Goal: Information Seeking & Learning: Check status

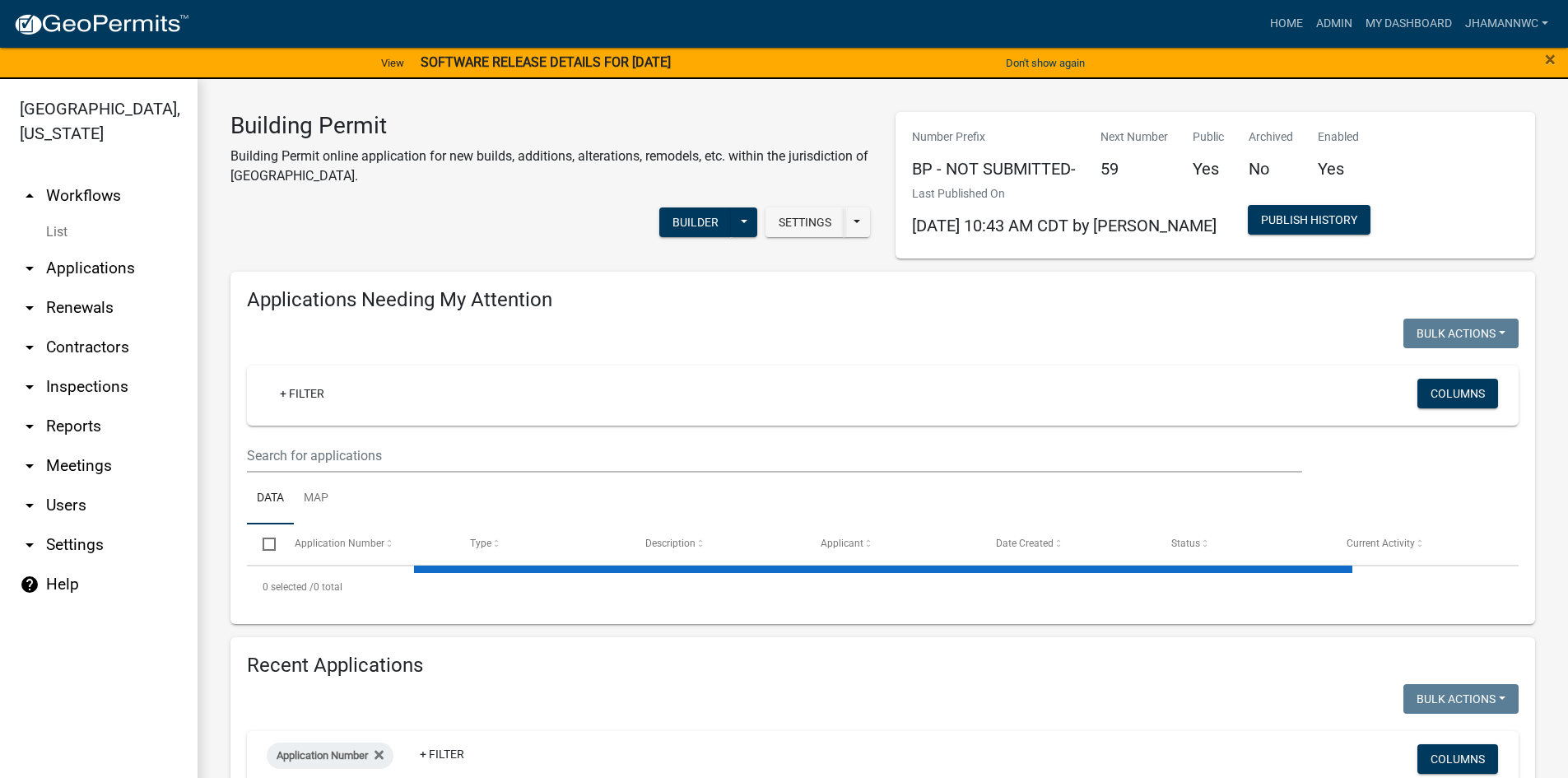
select select "3: 100"
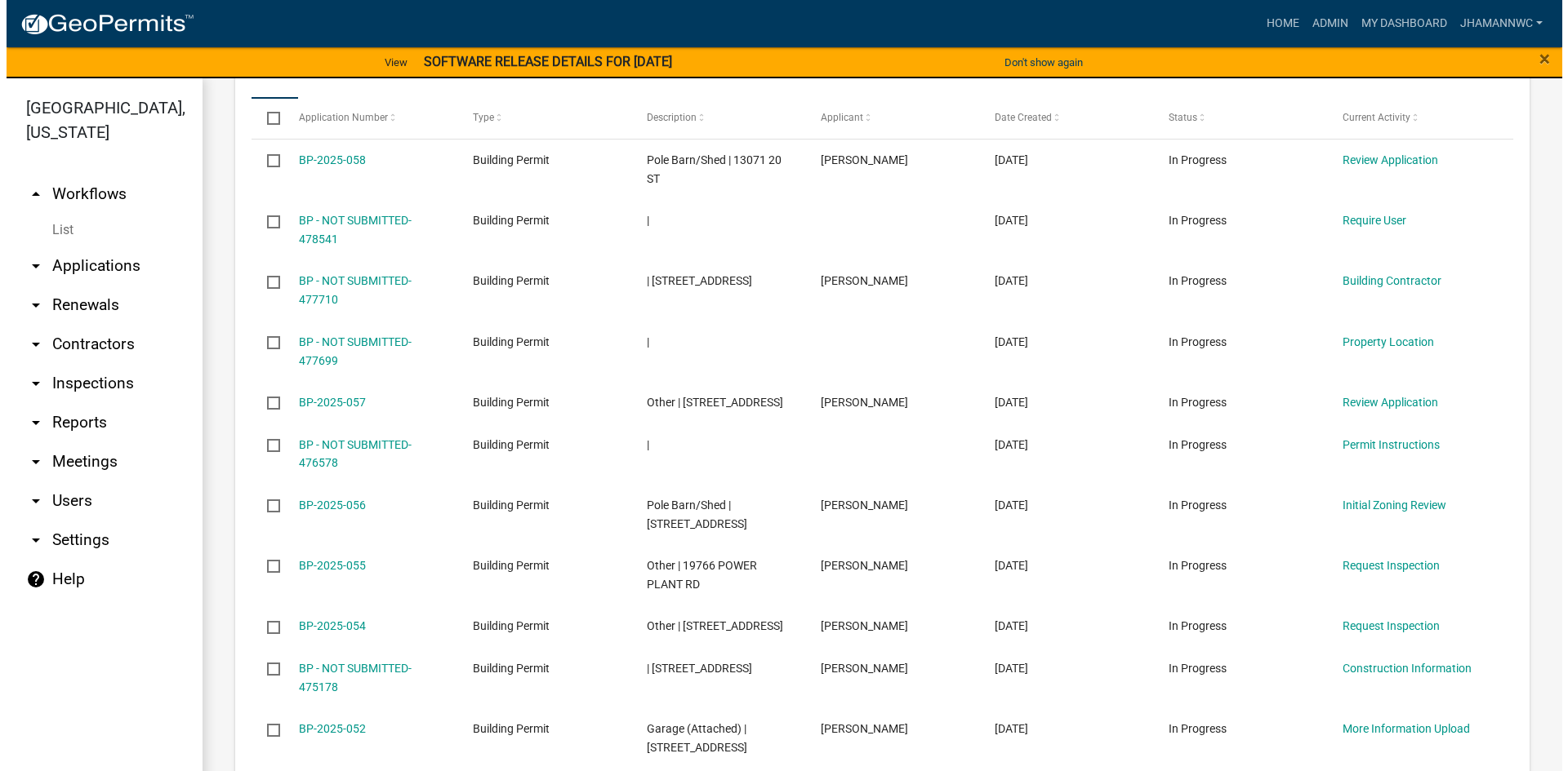
scroll to position [1143, 0]
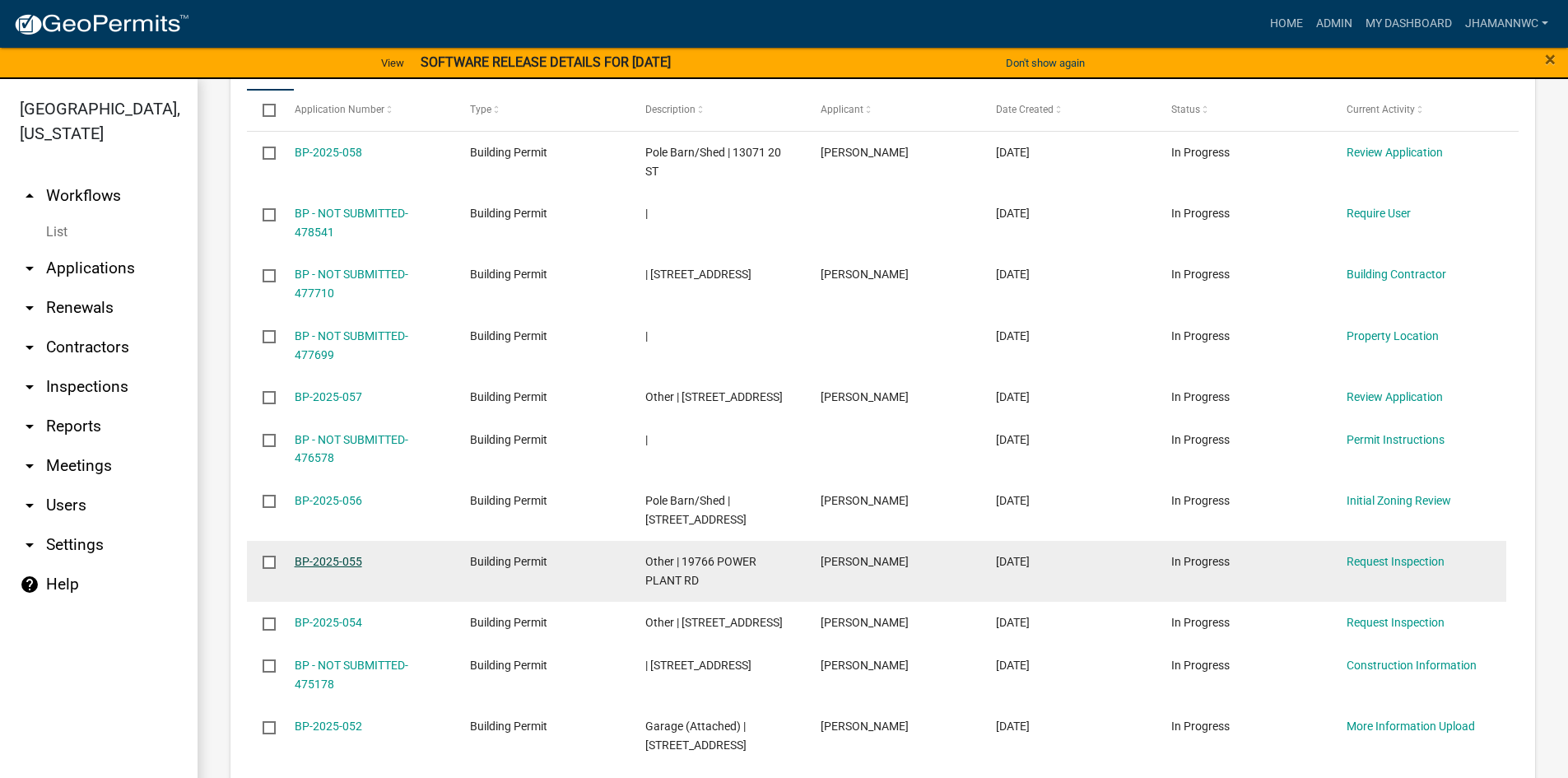
click at [310, 568] on link "BP-2025-055" at bounding box center [328, 562] width 67 height 13
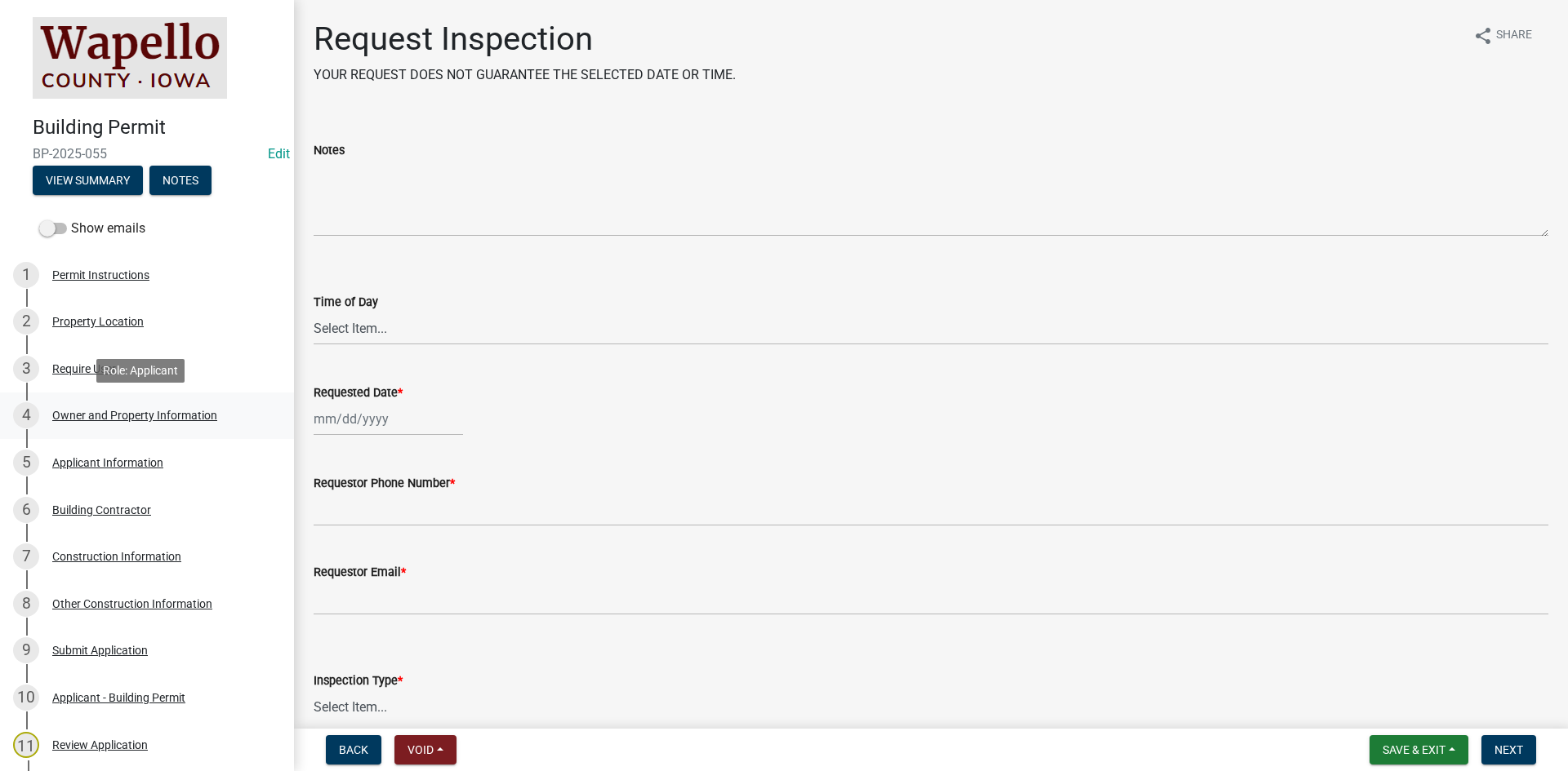
click at [101, 406] on div "4 Owner and Property Information" at bounding box center [140, 415] width 255 height 26
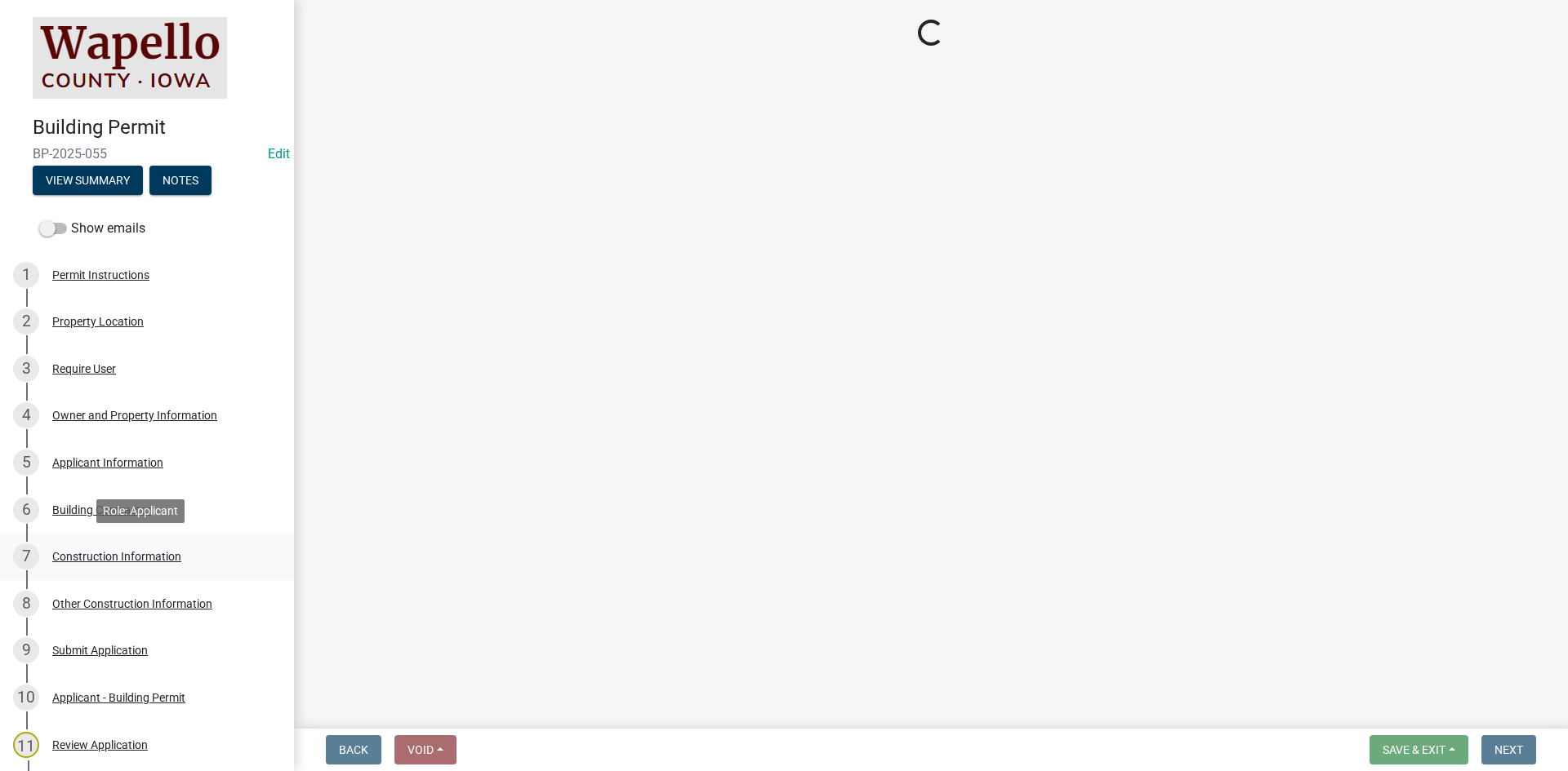
click at [124, 551] on div "Construction Information" at bounding box center [117, 557] width 129 height 12
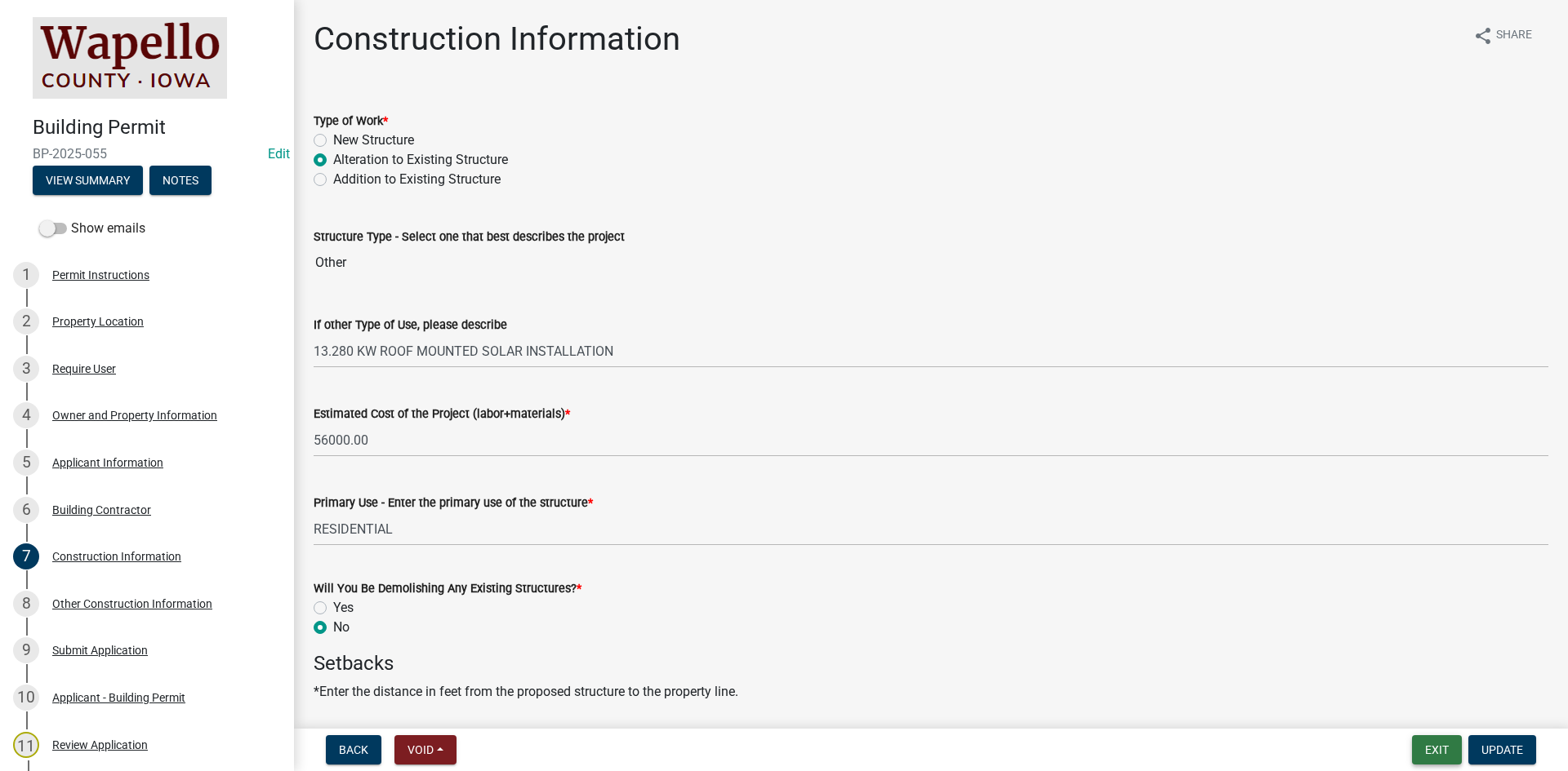
click at [1429, 758] on button "Exit" at bounding box center [1436, 750] width 50 height 30
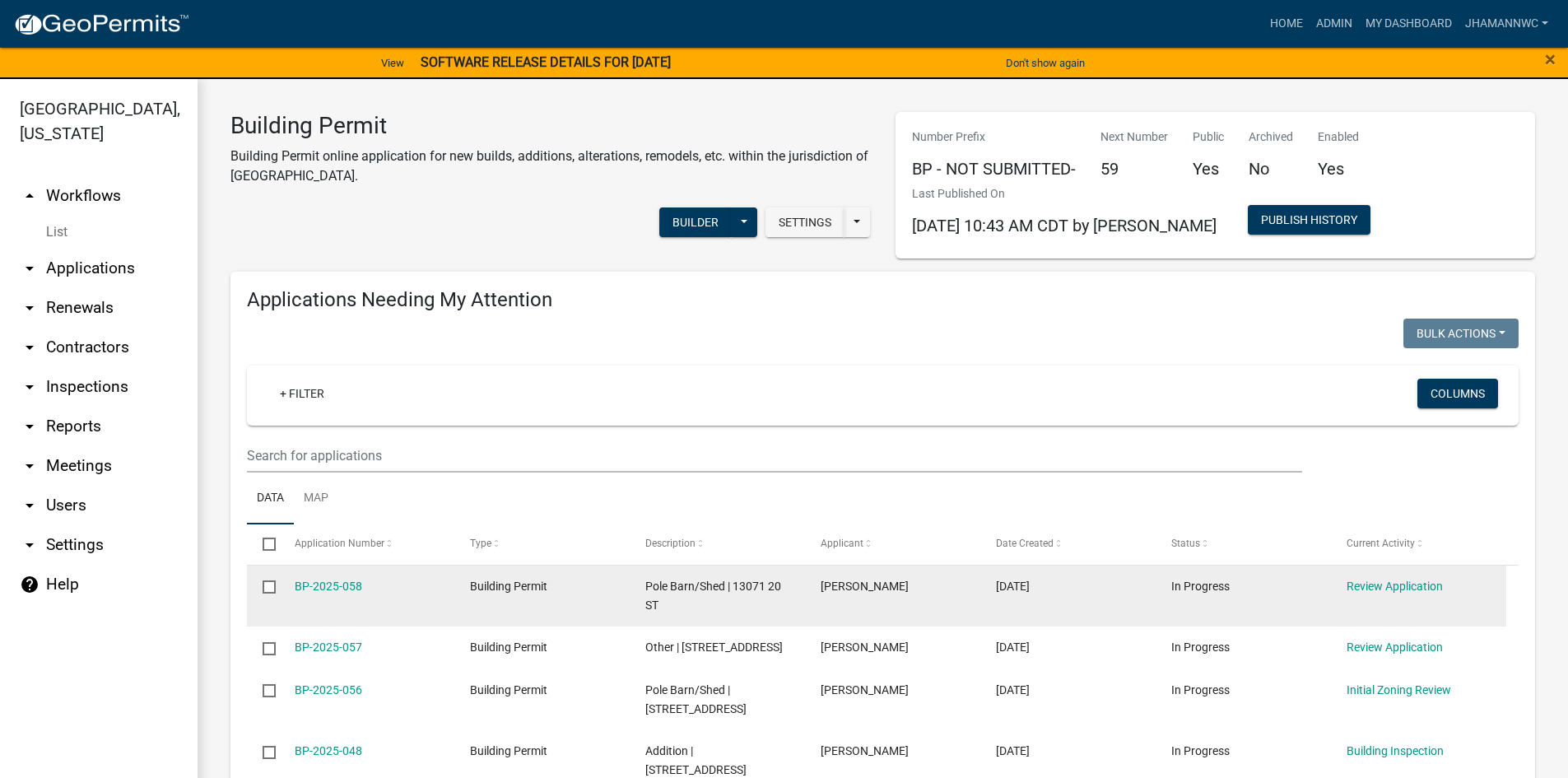
select select "3: 100"
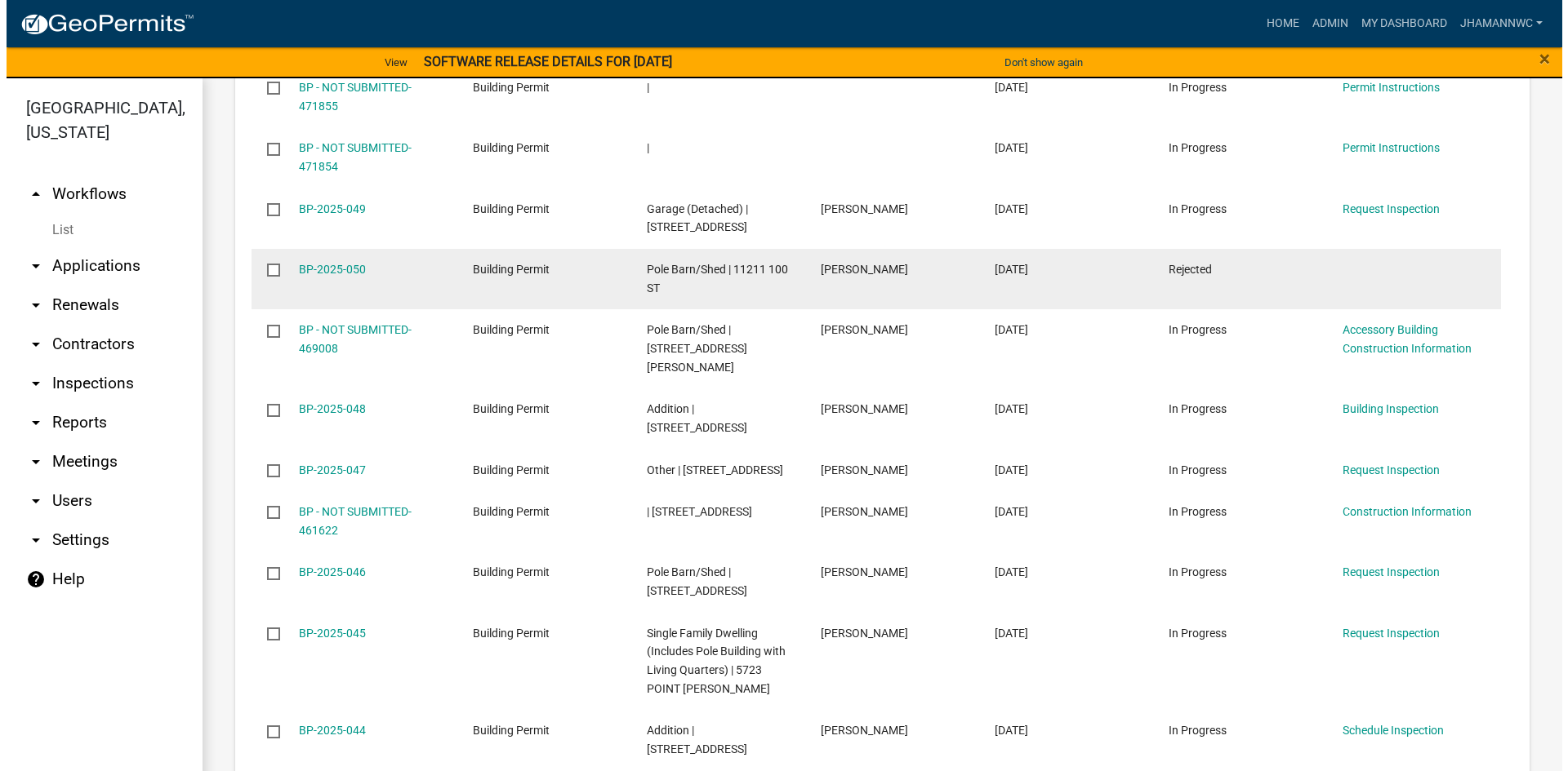
scroll to position [2122, 0]
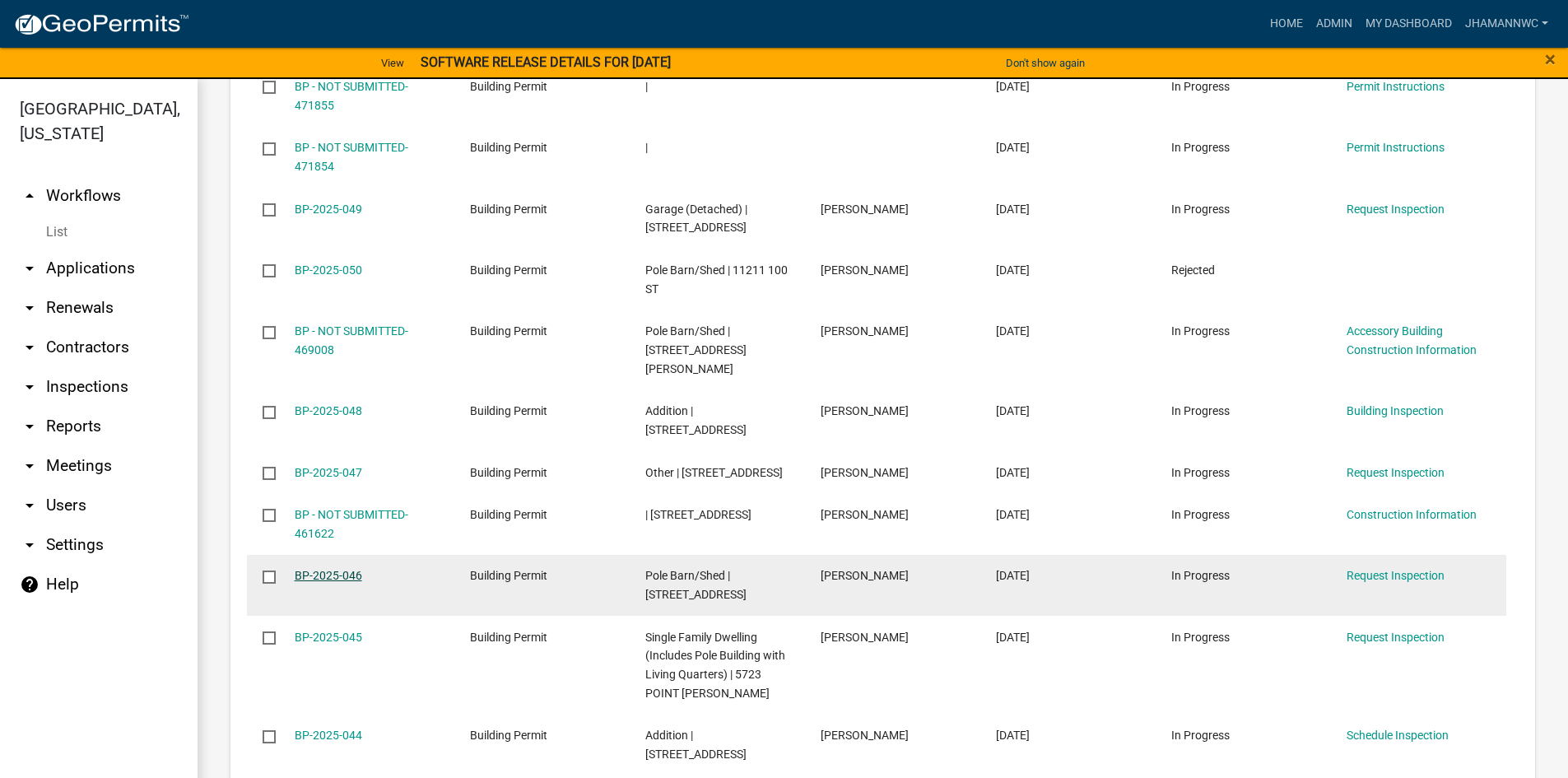
click at [327, 582] on link "BP-2025-046" at bounding box center [328, 575] width 67 height 13
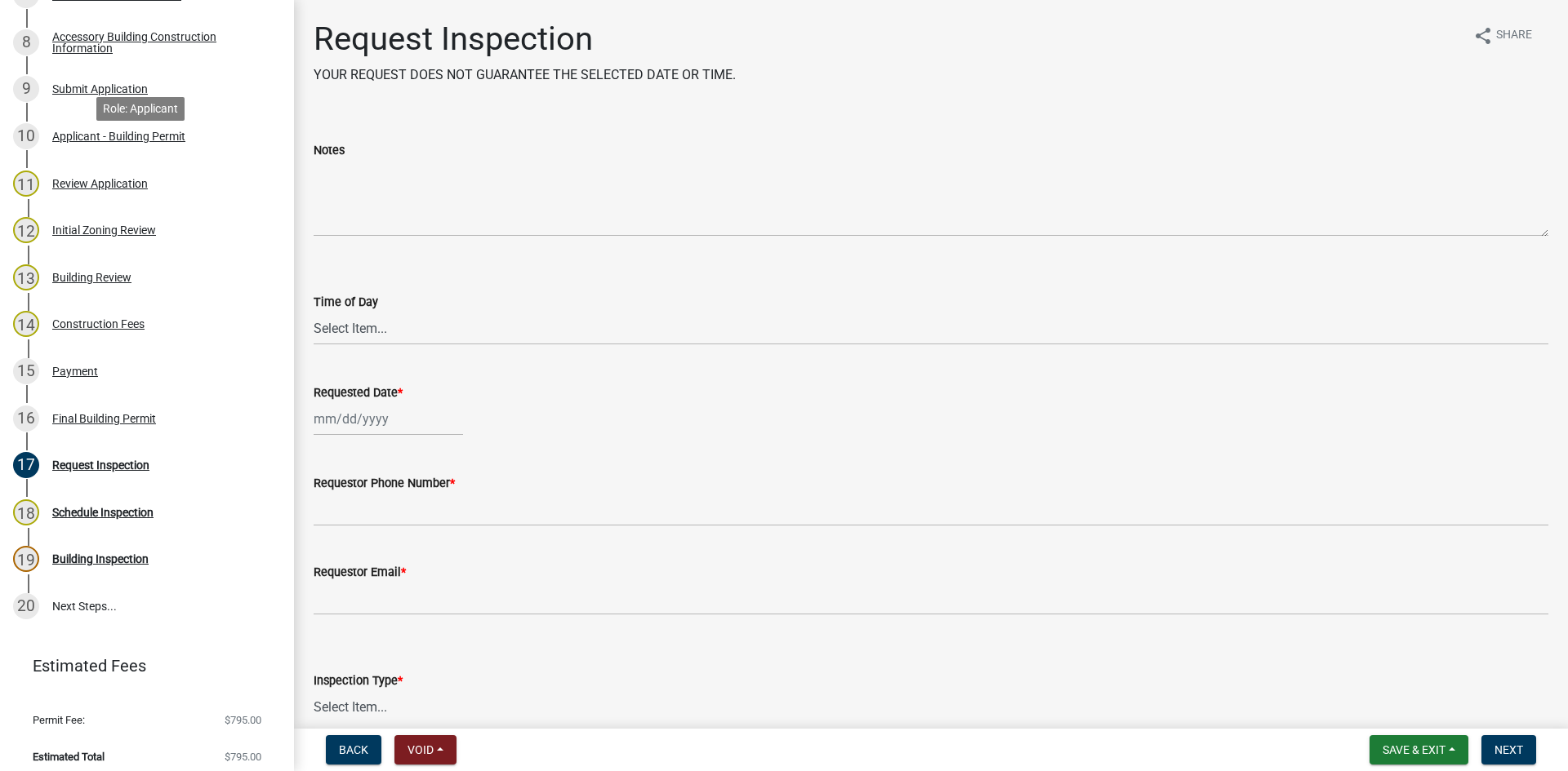
scroll to position [572, 0]
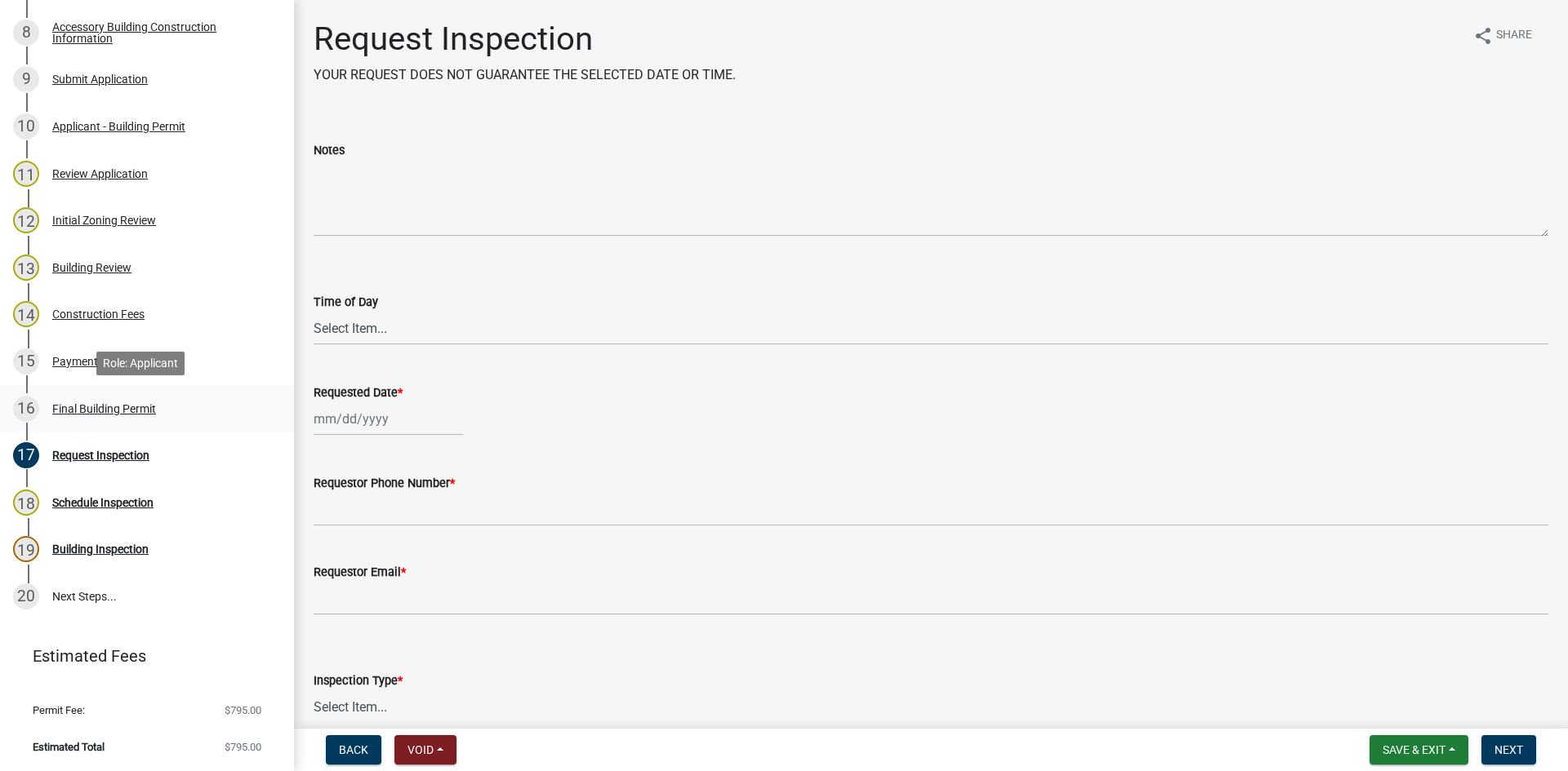
click at [117, 406] on div "Final Building Permit" at bounding box center [104, 410] width 104 height 12
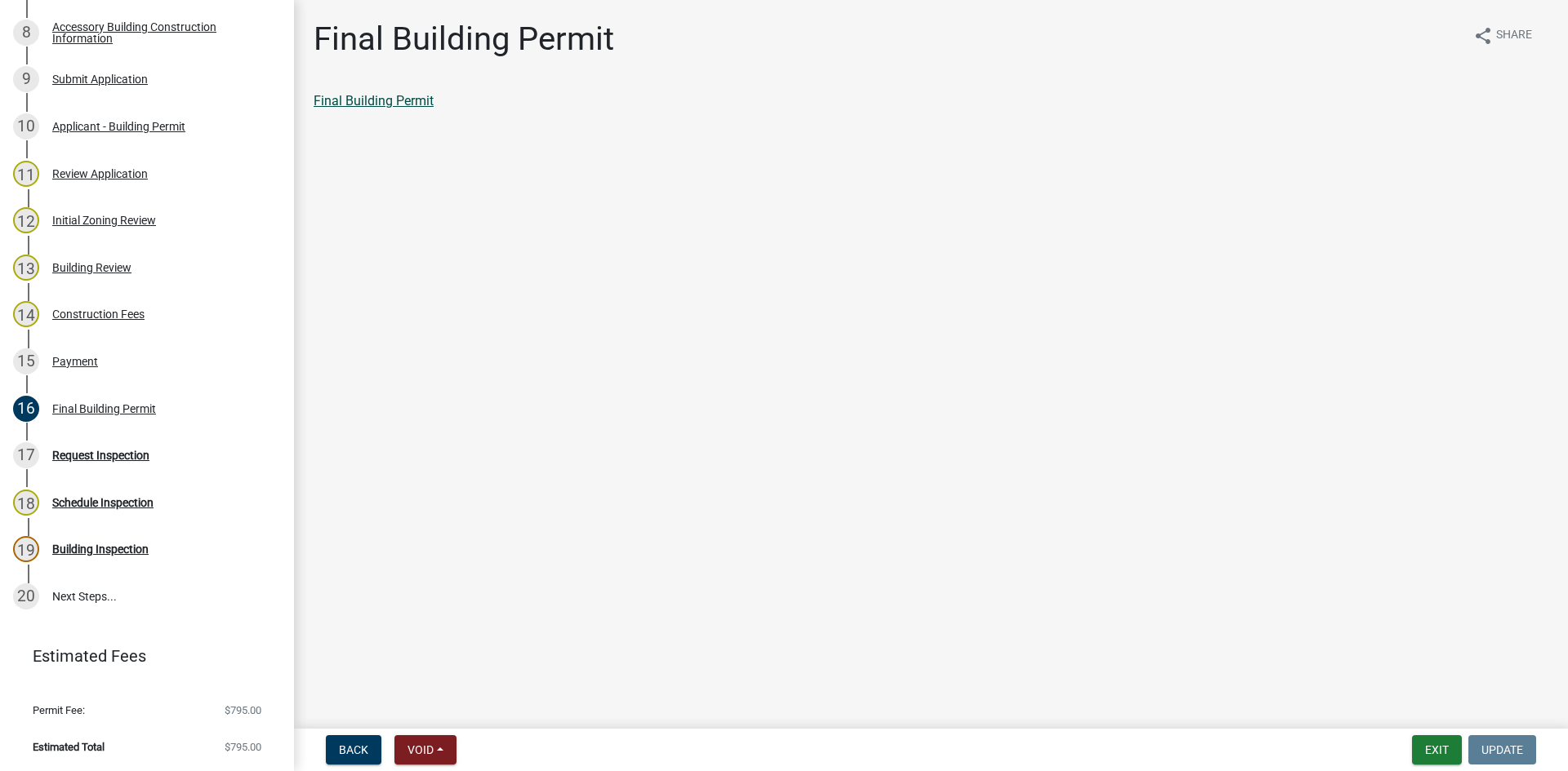
click at [368, 101] on link "Final Building Permit" at bounding box center [373, 100] width 120 height 15
